Goal: Transaction & Acquisition: Register for event/course

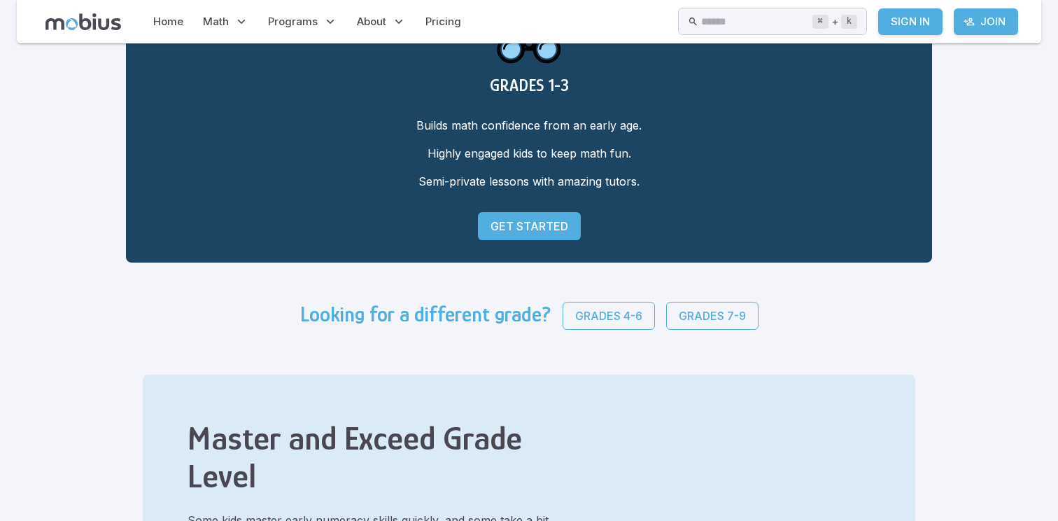
scroll to position [136, 0]
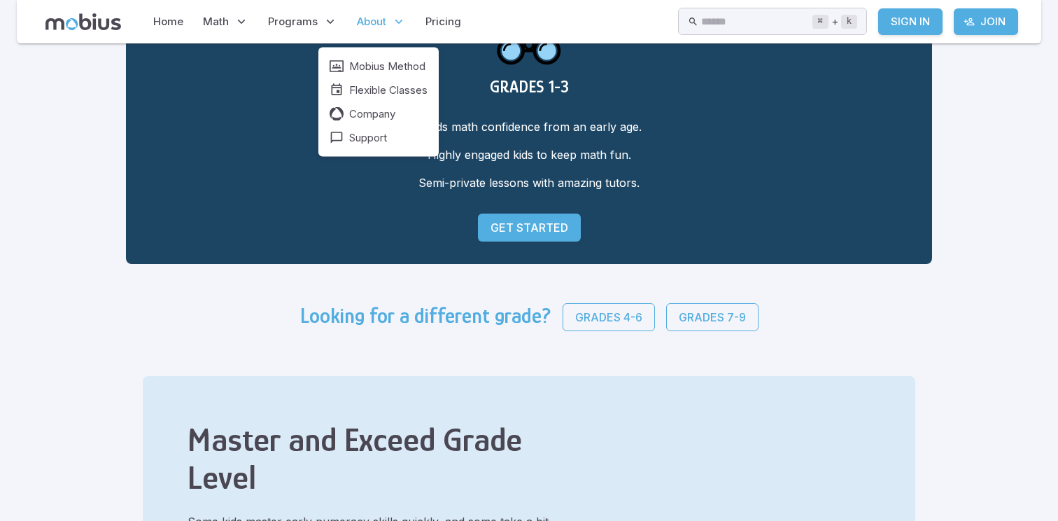
click at [392, 25] on icon at bounding box center [399, 22] width 14 height 14
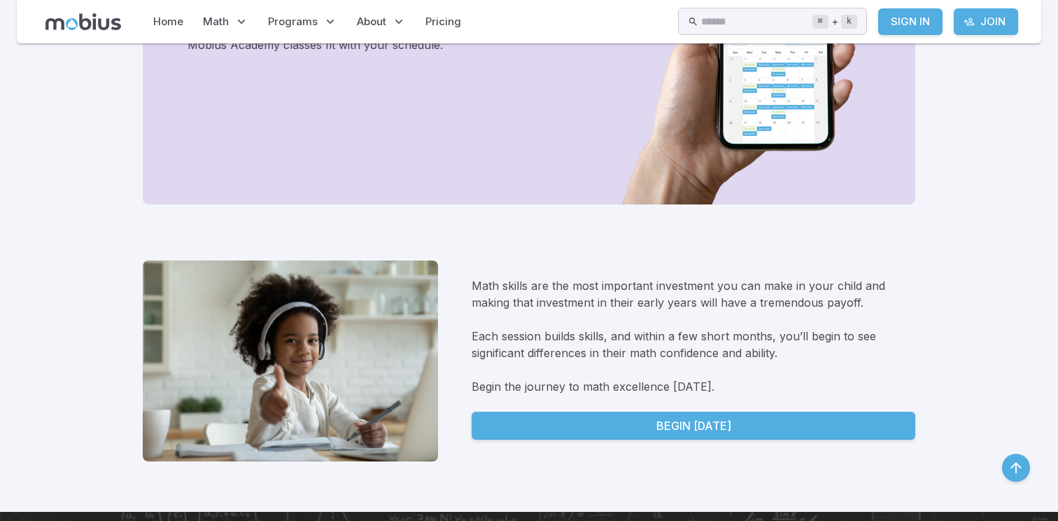
scroll to position [1904, 0]
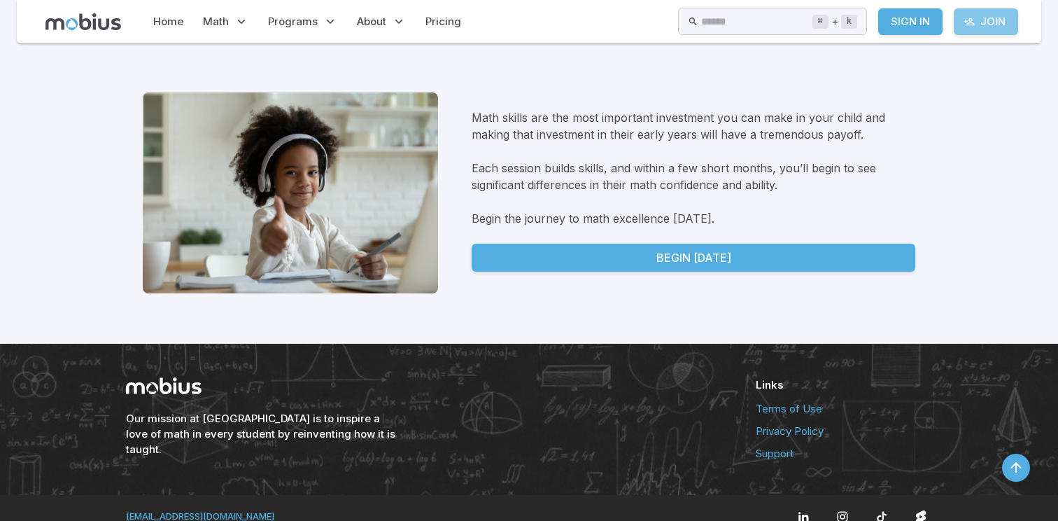
click at [986, 26] on link "Join" at bounding box center [986, 21] width 64 height 27
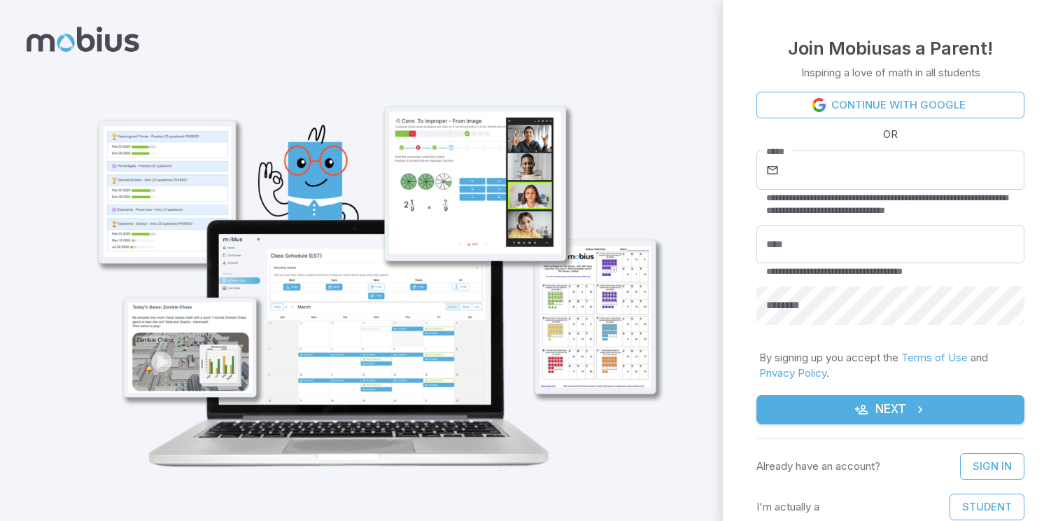
scroll to position [17, 0]
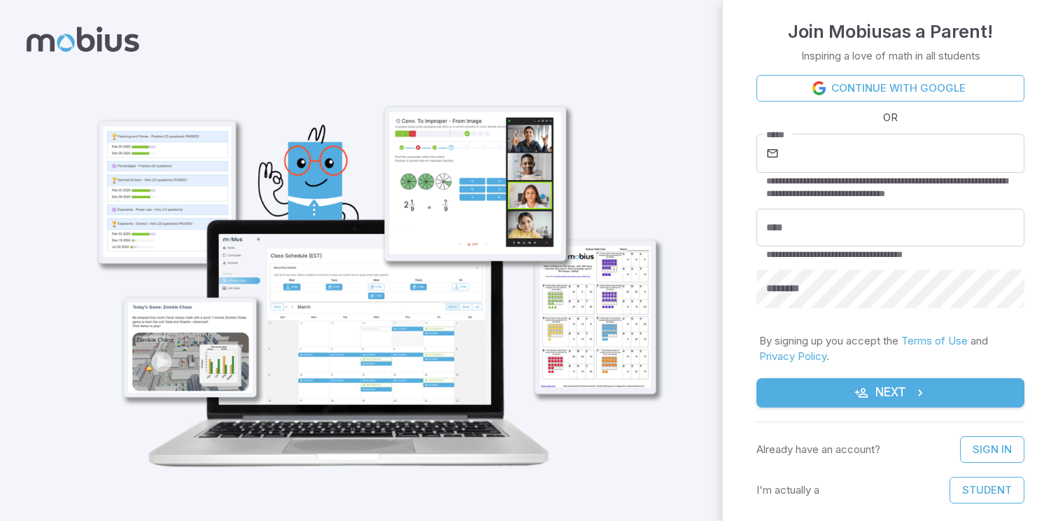
click at [73, 37] on icon at bounding box center [83, 39] width 113 height 25
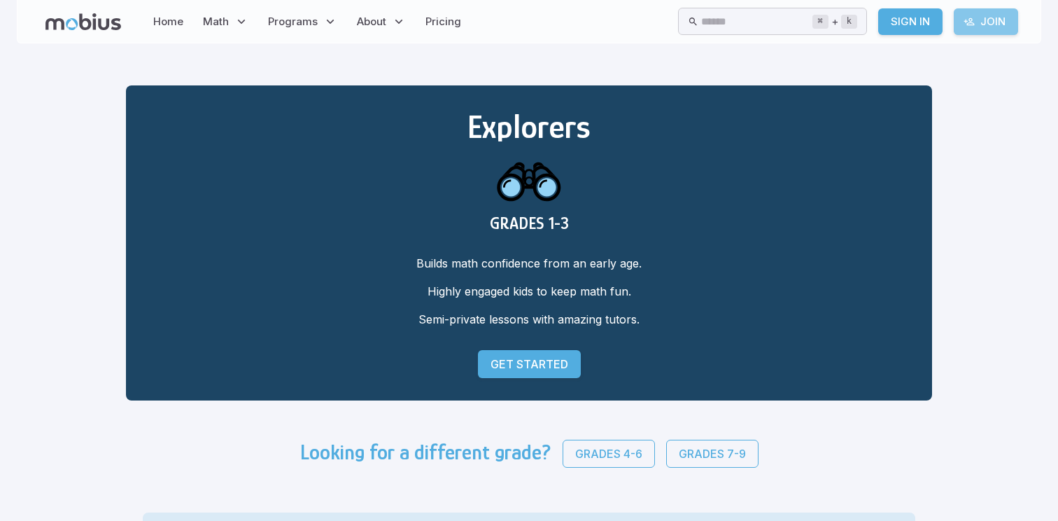
click at [985, 17] on link "Join" at bounding box center [986, 21] width 64 height 27
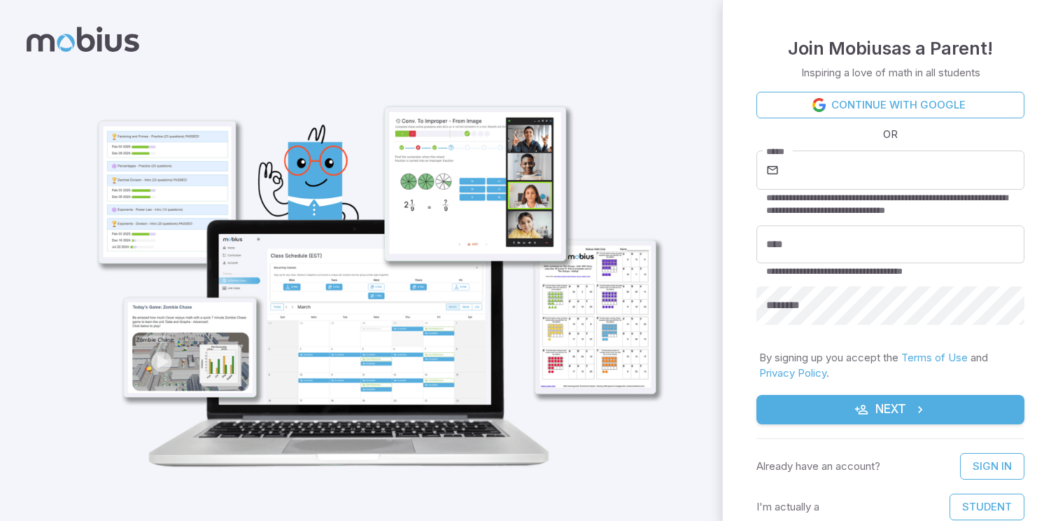
scroll to position [17, 0]
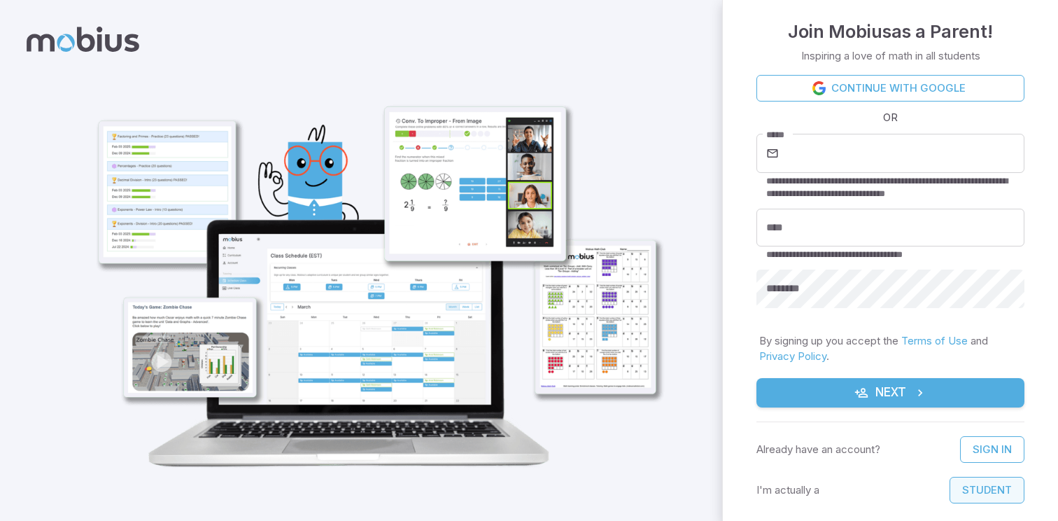
click at [976, 484] on button "Student" at bounding box center [987, 490] width 75 height 27
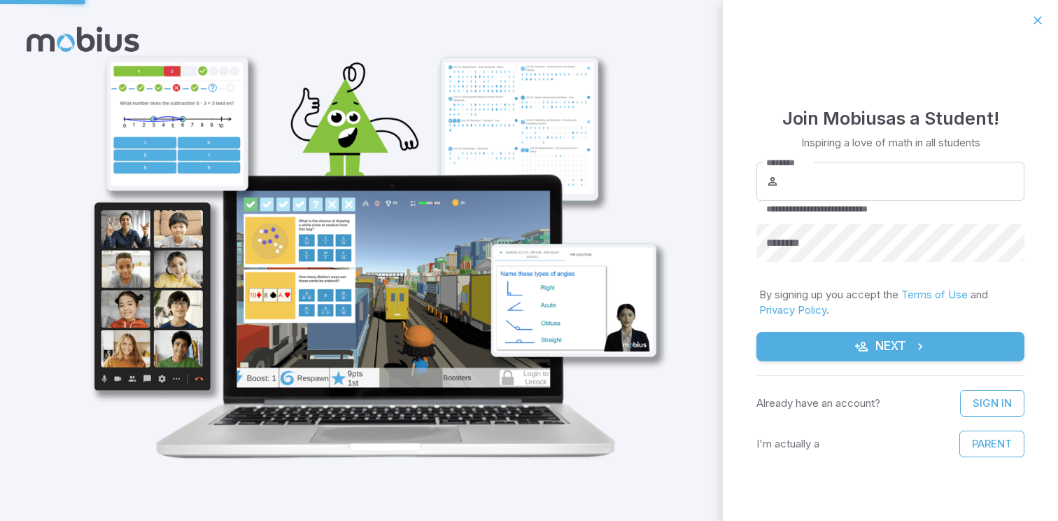
scroll to position [0, 0]
click at [825, 180] on input "********" at bounding box center [903, 181] width 243 height 39
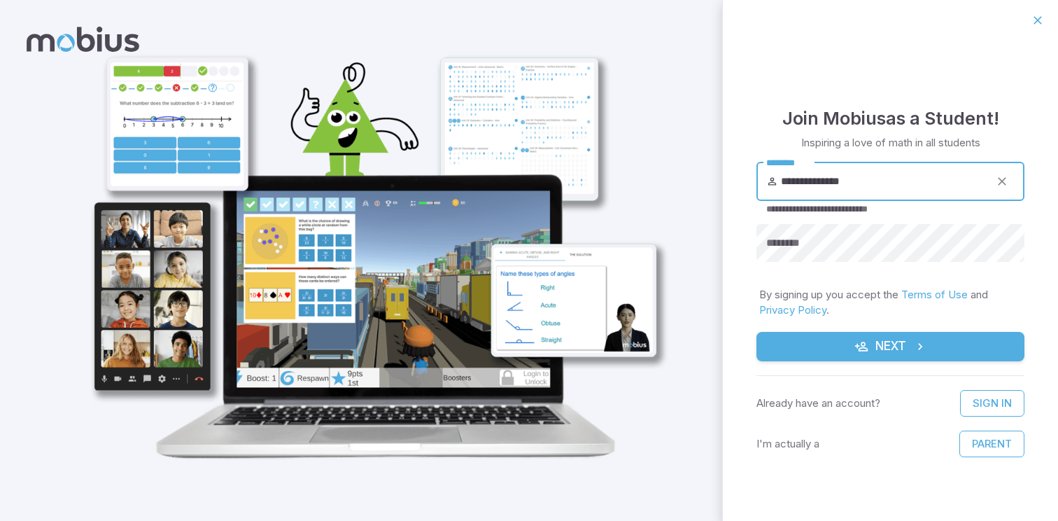
type input "**********"
click at [757, 332] on button "Next" at bounding box center [891, 346] width 268 height 29
